Goal: Find specific page/section: Find specific page/section

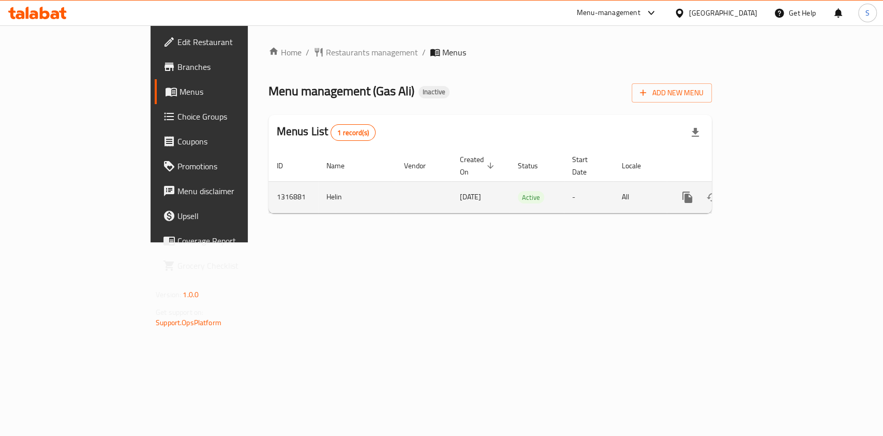
click at [767, 192] on icon "enhanced table" at bounding box center [761, 196] width 9 height 9
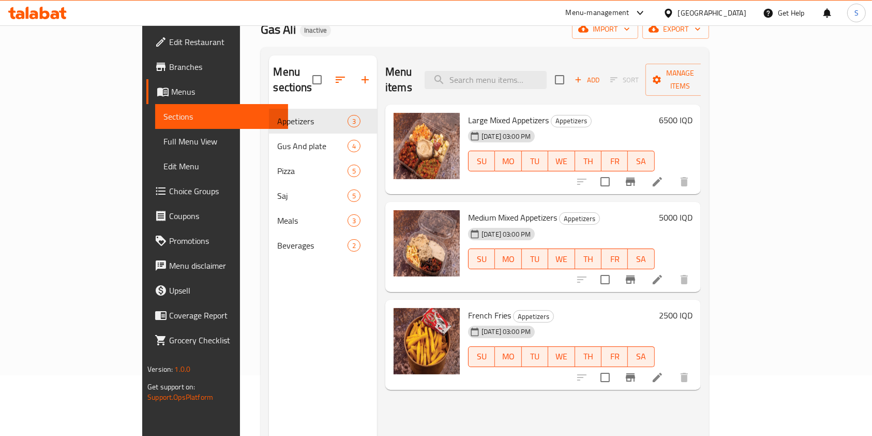
scroll to position [145, 0]
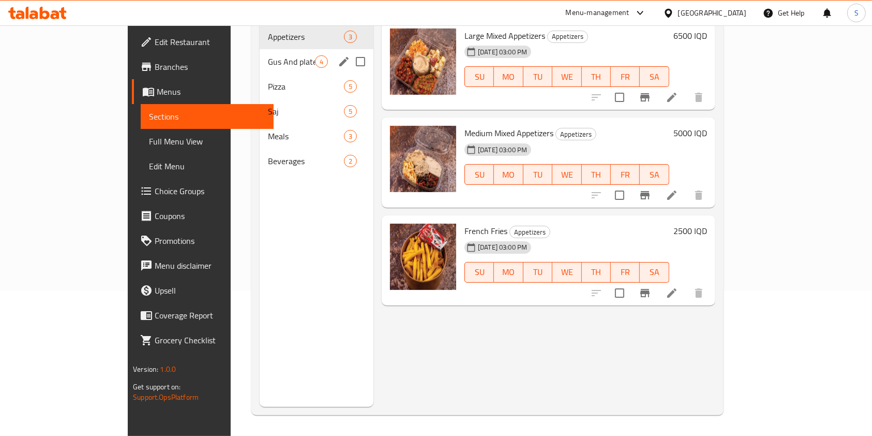
click at [268, 55] on span "Gus And plate" at bounding box center [291, 61] width 47 height 12
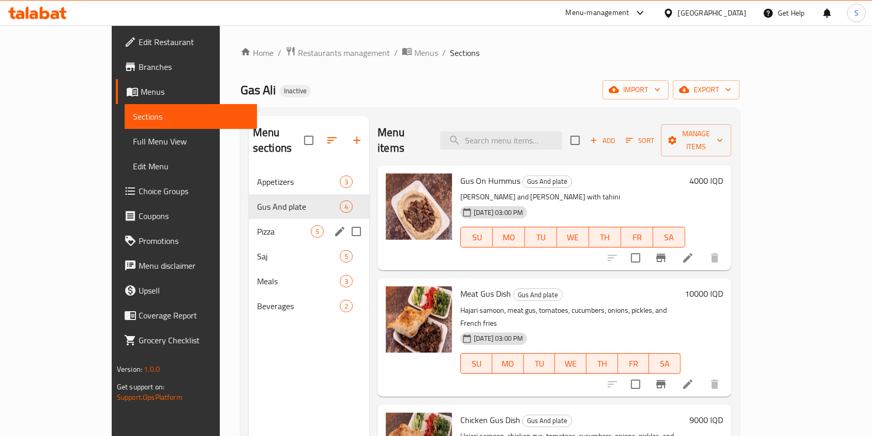
click at [257, 225] on span "Pizza" at bounding box center [284, 231] width 54 height 12
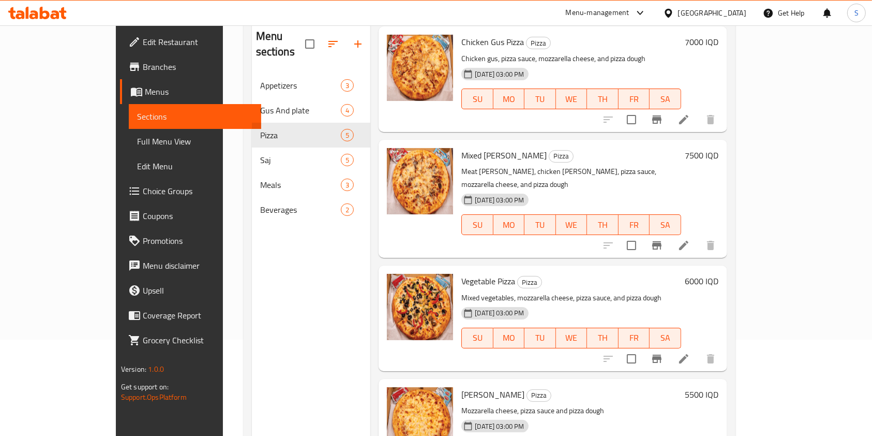
scroll to position [145, 0]
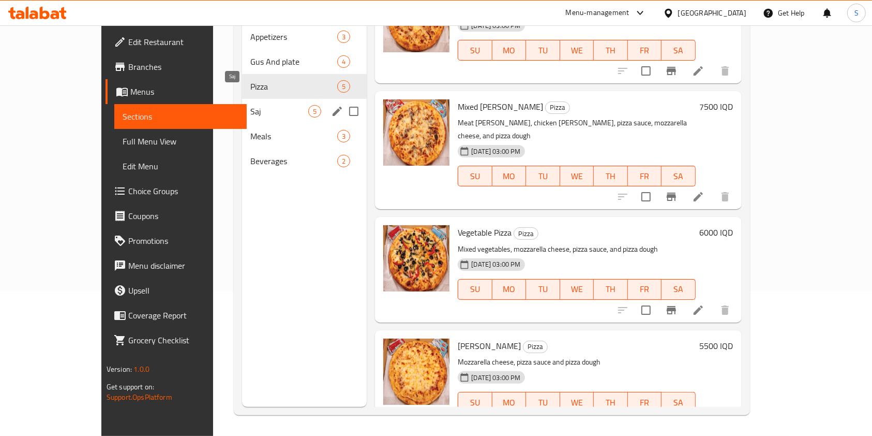
click at [250, 105] on span "Saj" at bounding box center [279, 111] width 58 height 12
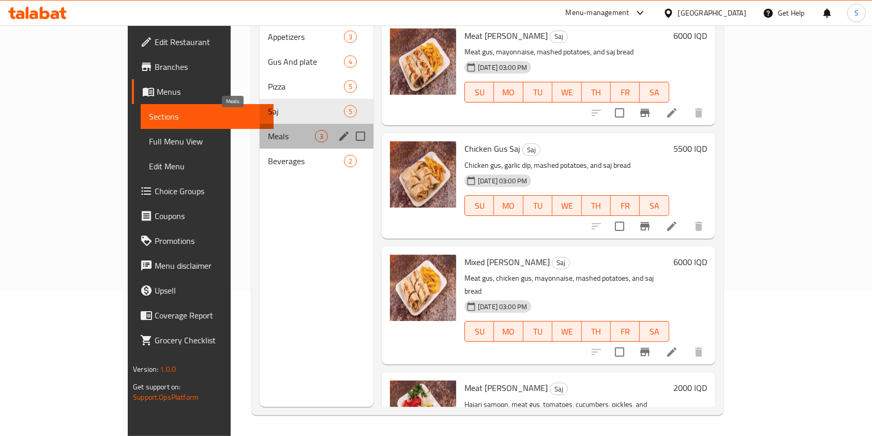
click at [268, 130] on span "Meals" at bounding box center [291, 136] width 47 height 12
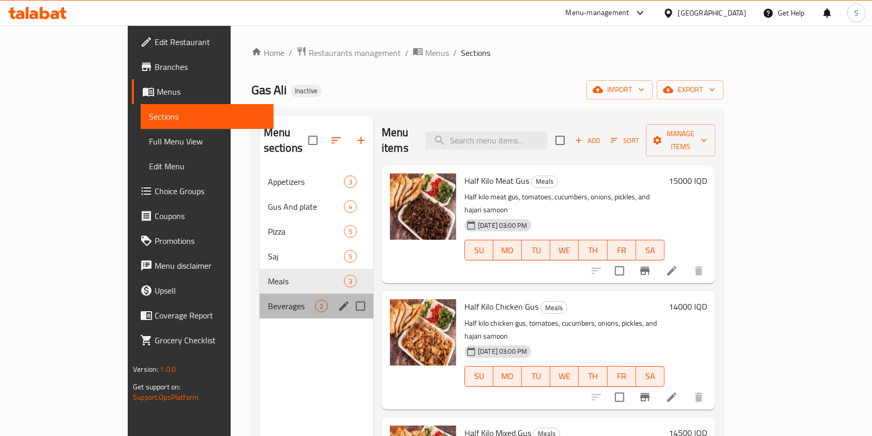
click at [260, 296] on div "Beverages 2" at bounding box center [317, 305] width 114 height 25
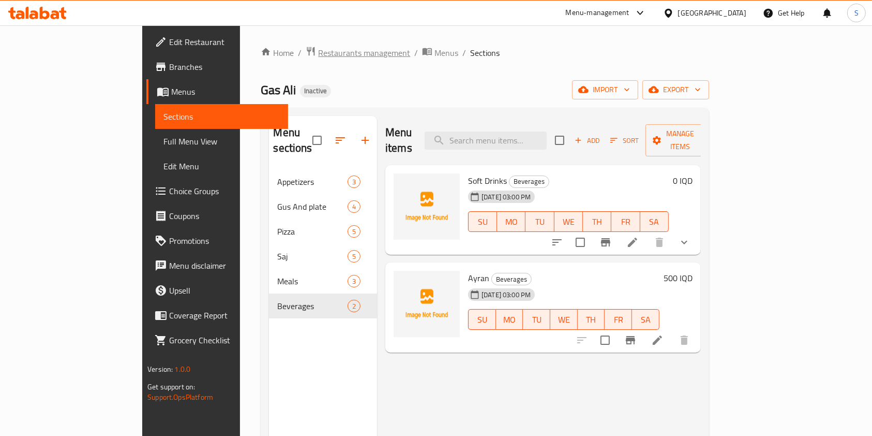
click at [318, 53] on span "Restaurants management" at bounding box center [364, 53] width 92 height 12
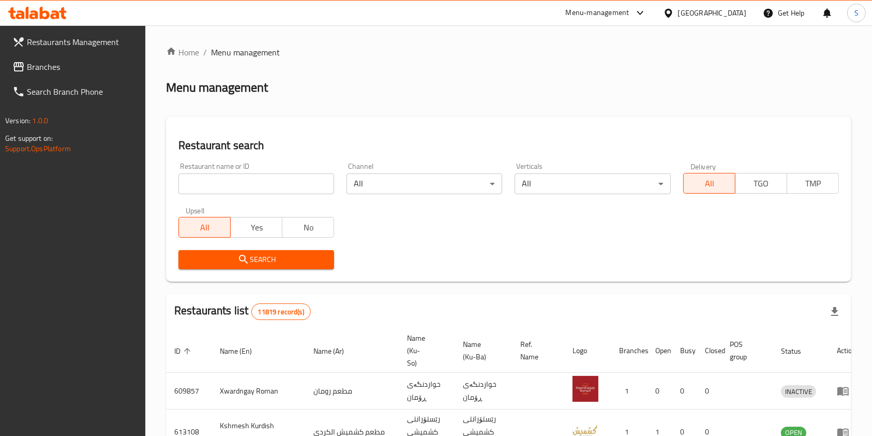
click at [277, 183] on div at bounding box center [436, 218] width 872 height 436
click at [224, 188] on input "search" at bounding box center [257, 183] width 156 height 21
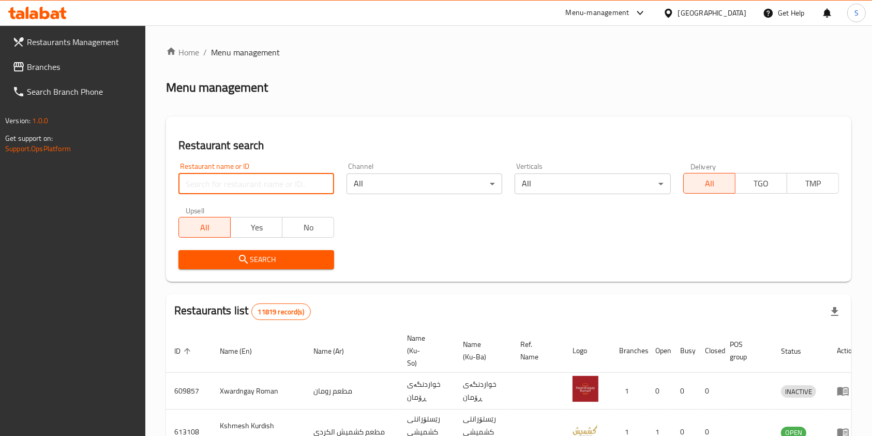
paste input "Kabab [PERSON_NAME]"
type input "Kabab [PERSON_NAME]"
click button "Search" at bounding box center [257, 259] width 156 height 19
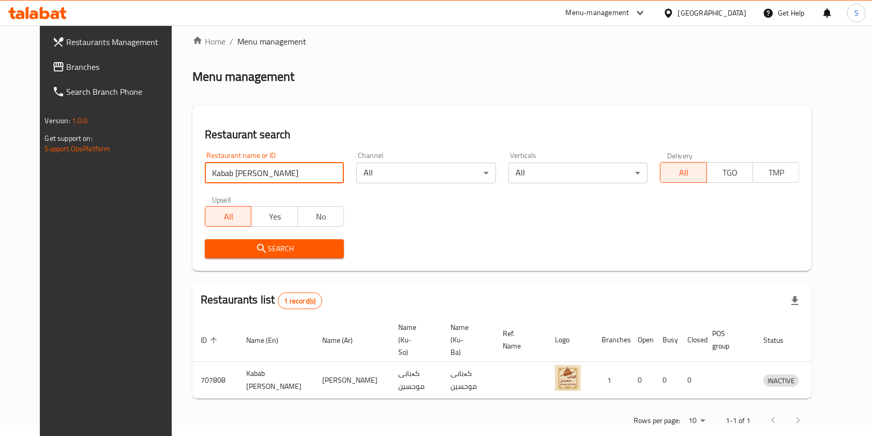
scroll to position [17, 0]
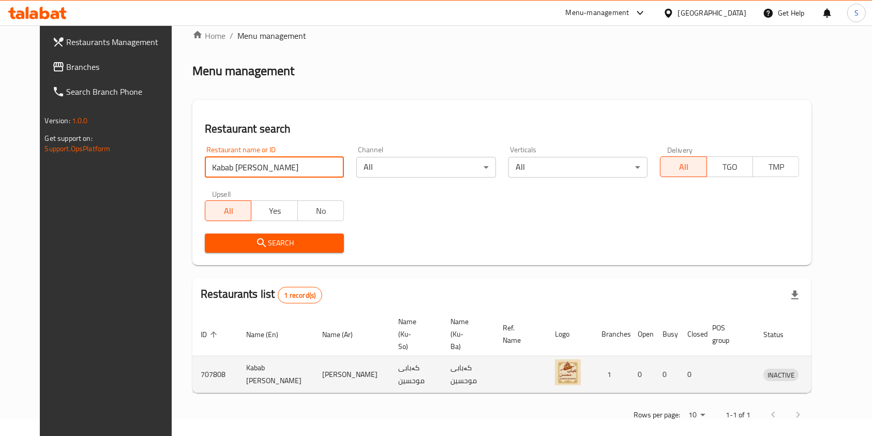
click at [824, 368] on icon "enhanced table" at bounding box center [826, 374] width 12 height 12
